Goal: Ask a question

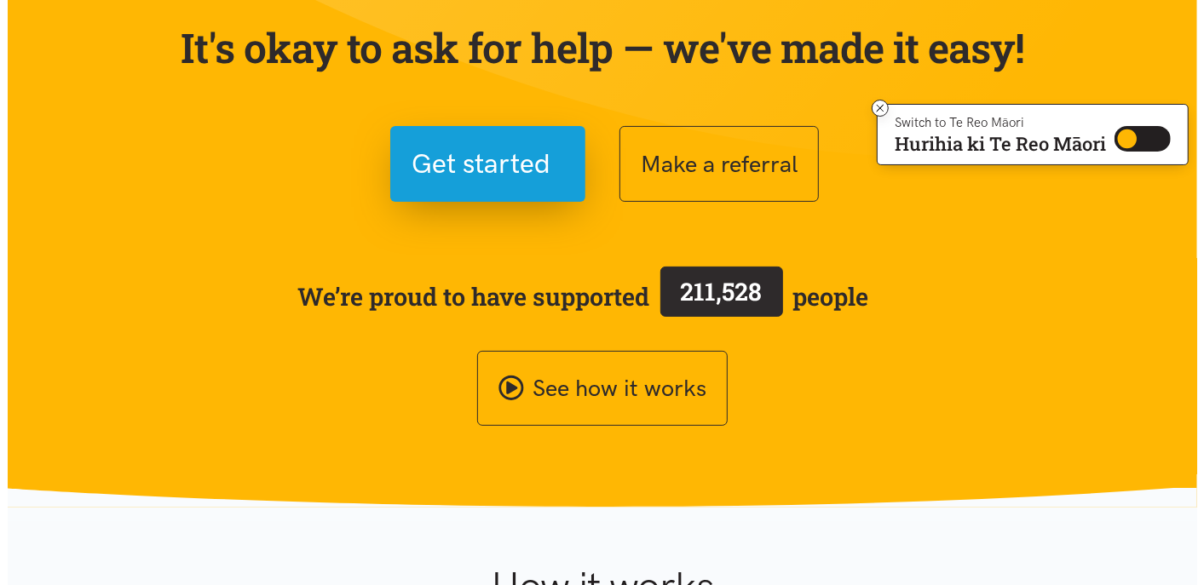
scroll to position [189, 0]
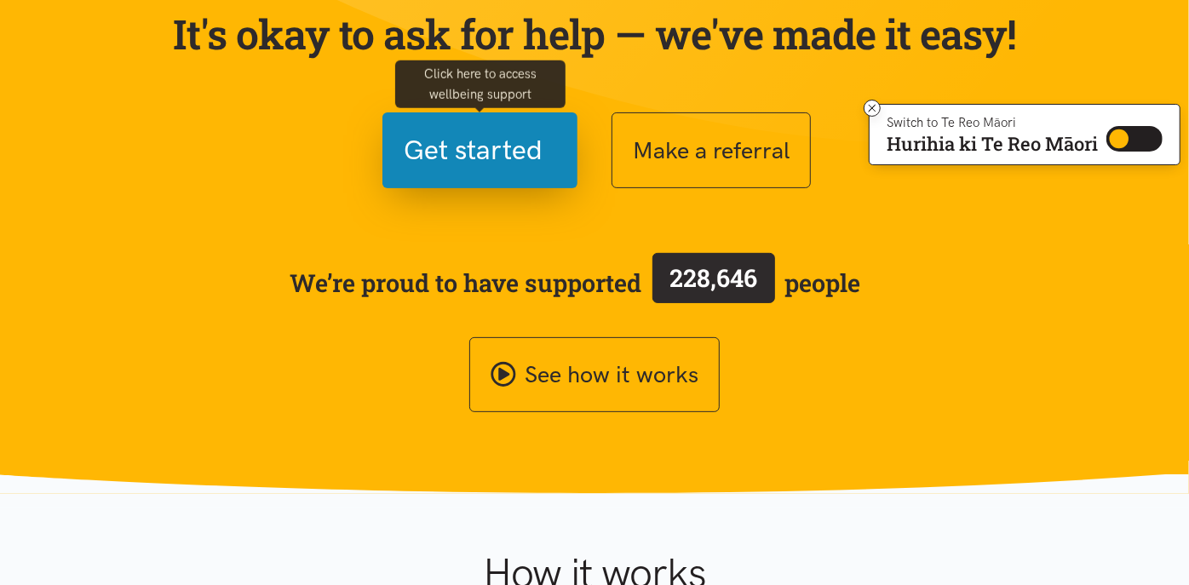
click at [473, 143] on span "Get started" at bounding box center [473, 150] width 139 height 43
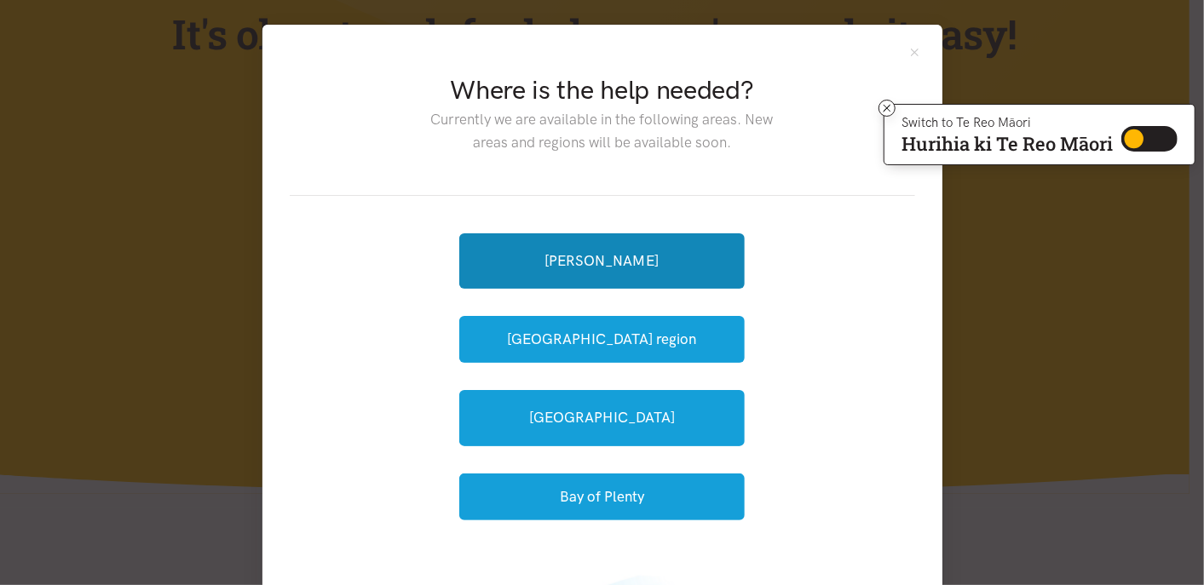
click at [623, 258] on link "[PERSON_NAME]" at bounding box center [601, 260] width 285 height 55
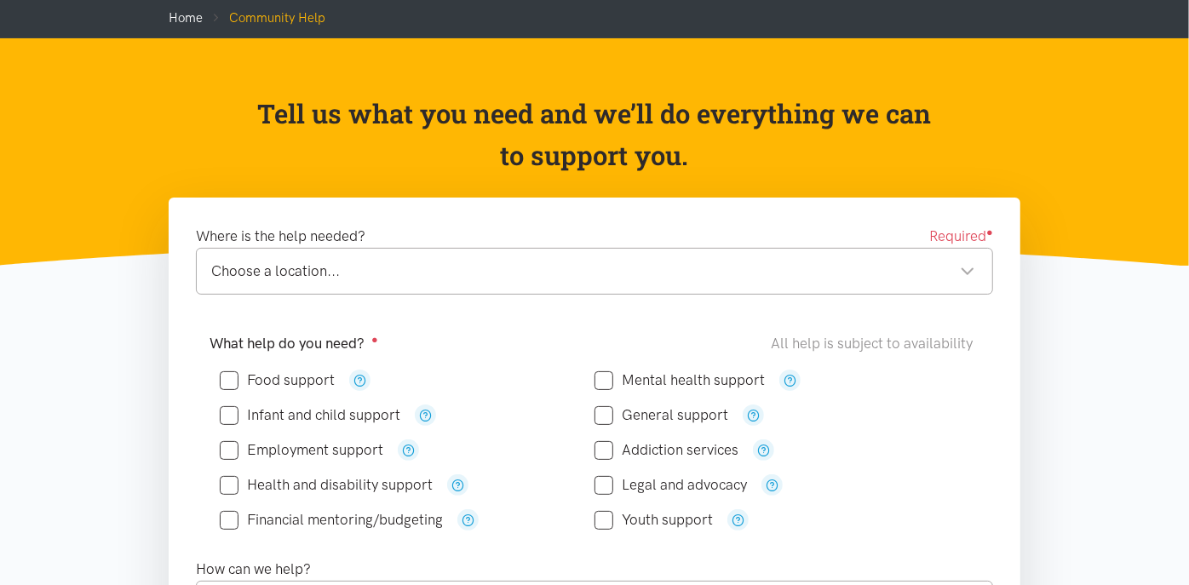
scroll to position [189, 0]
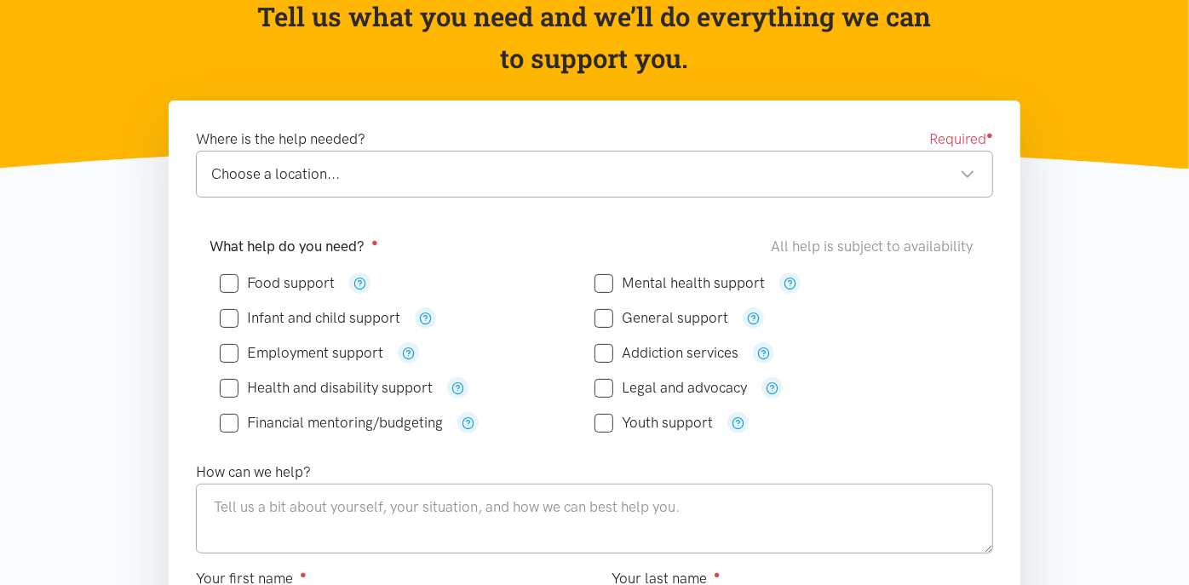
click at [302, 172] on div "Choose a location..." at bounding box center [593, 174] width 764 height 23
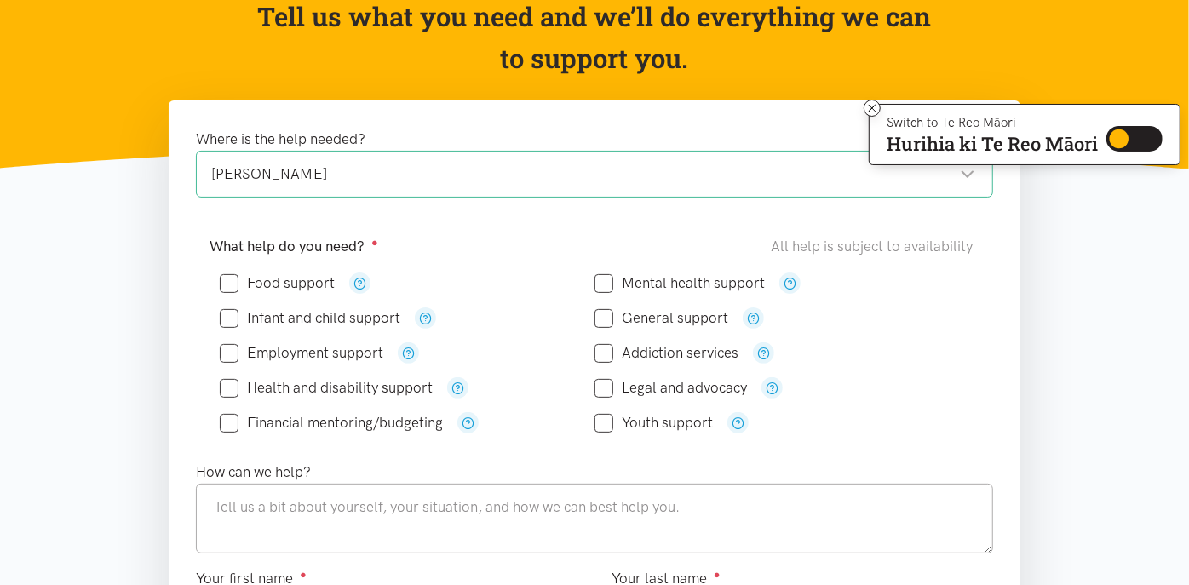
scroll to position [284, 0]
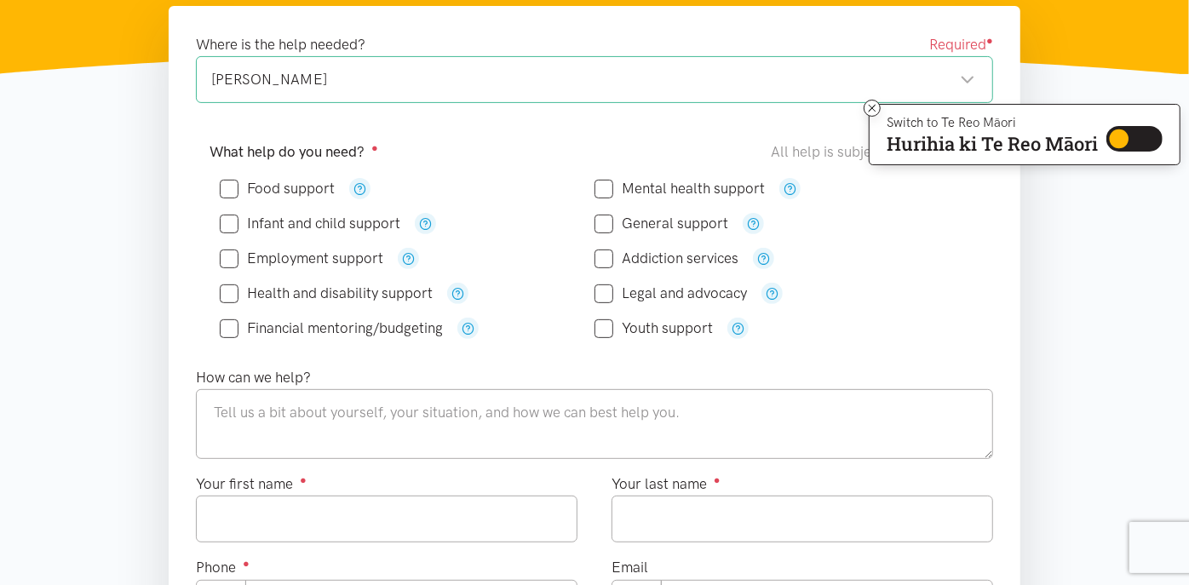
click at [233, 187] on input "Food support" at bounding box center [277, 188] width 115 height 14
checkbox input "true"
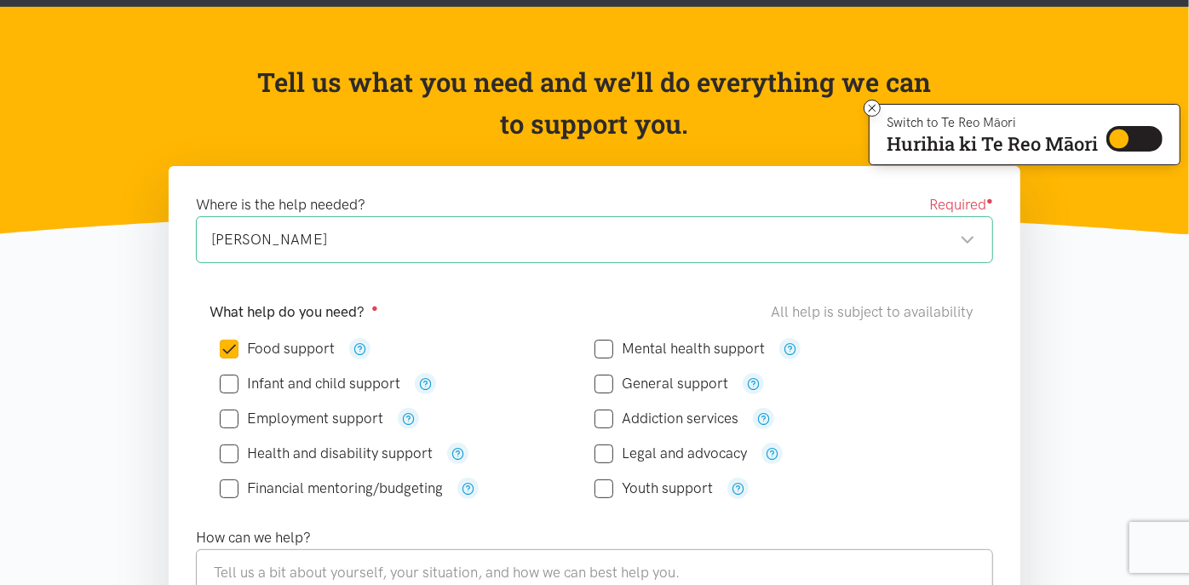
scroll to position [95, 0]
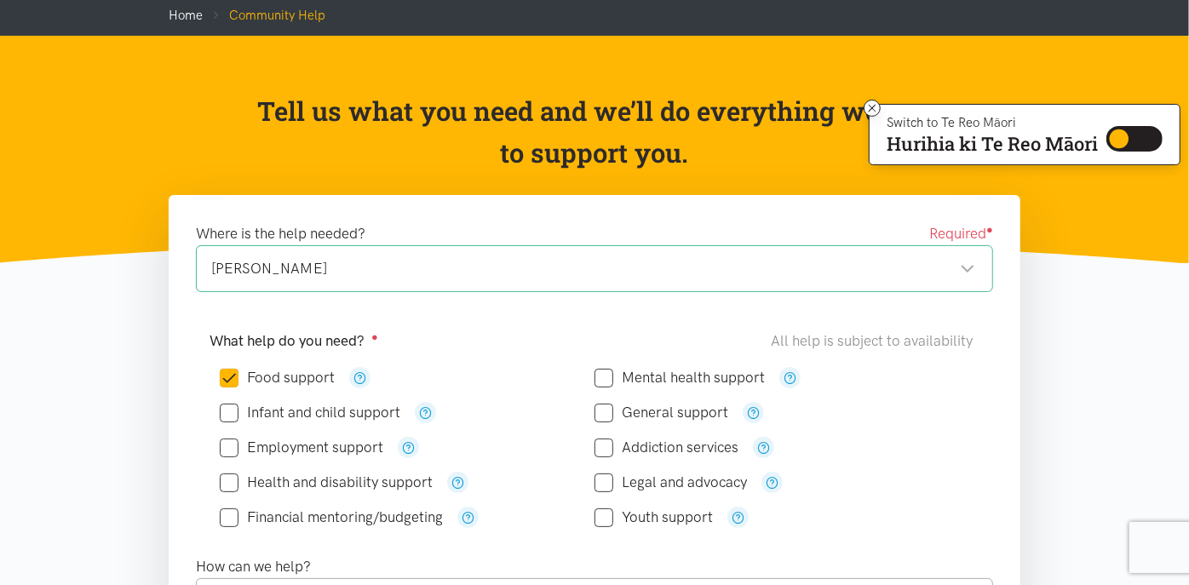
click at [188, 14] on link "Home" at bounding box center [186, 15] width 34 height 15
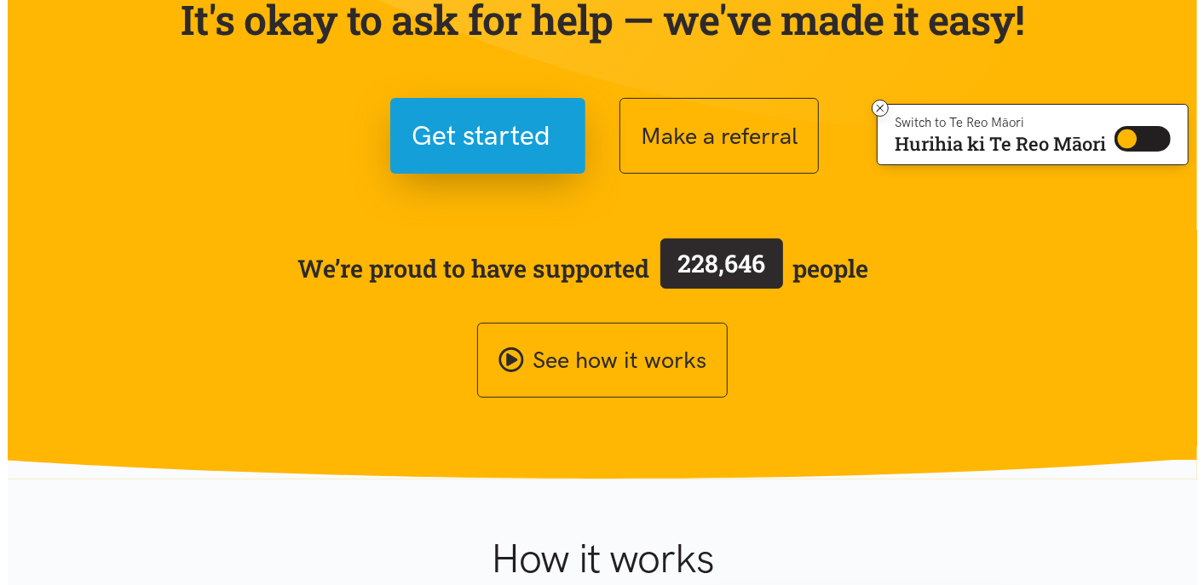
scroll to position [189, 0]
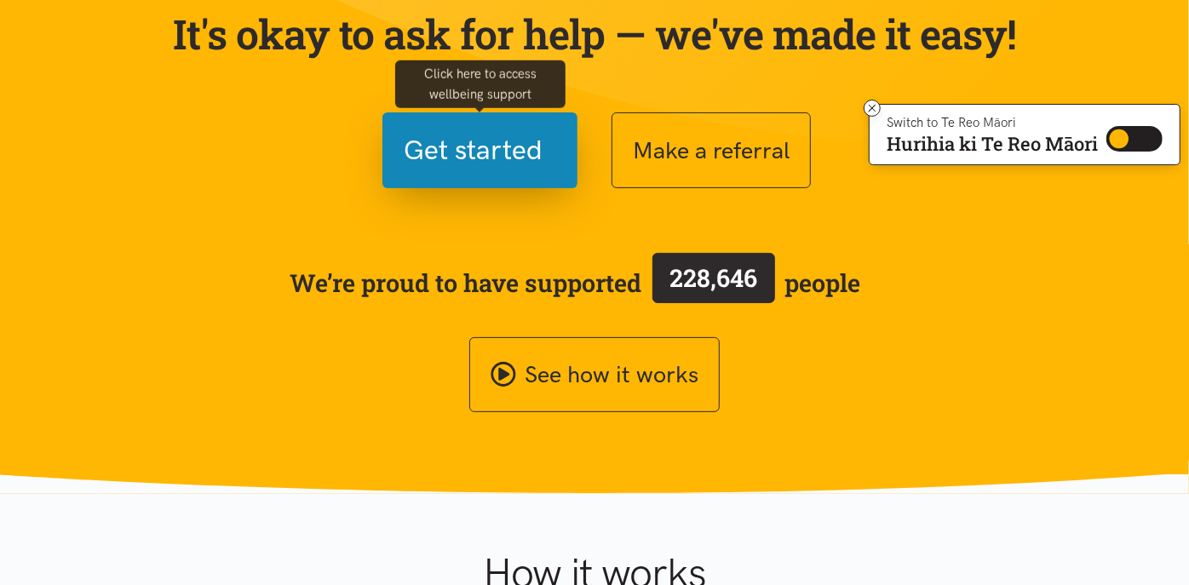
click at [492, 151] on span "Get started" at bounding box center [473, 150] width 139 height 43
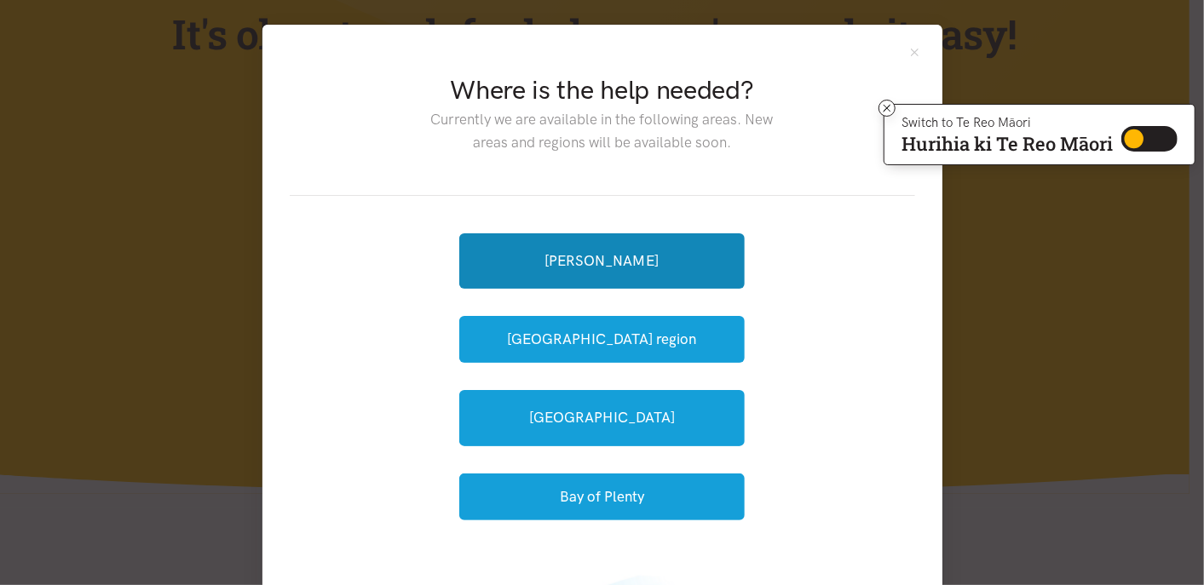
click at [656, 250] on link "[PERSON_NAME]" at bounding box center [601, 260] width 285 height 55
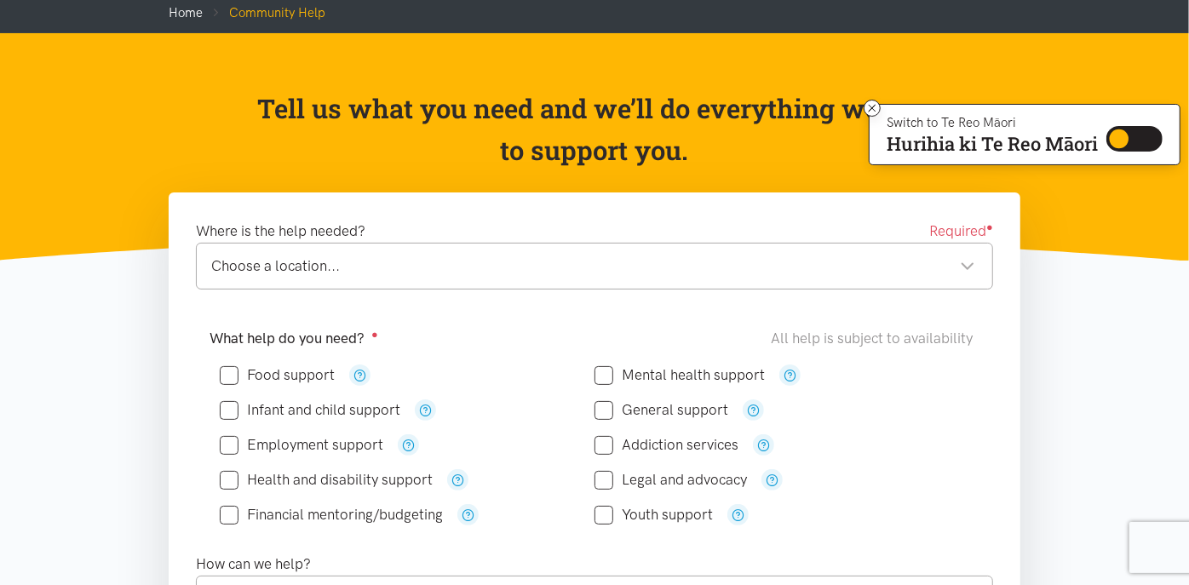
scroll to position [284, 0]
